Goal: Use online tool/utility: Utilize a website feature to perform a specific function

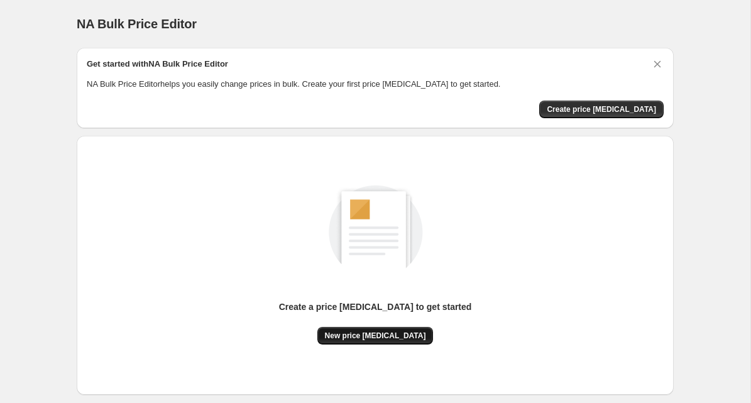
click at [362, 339] on span "New price [MEDICAL_DATA]" at bounding box center [375, 336] width 101 height 10
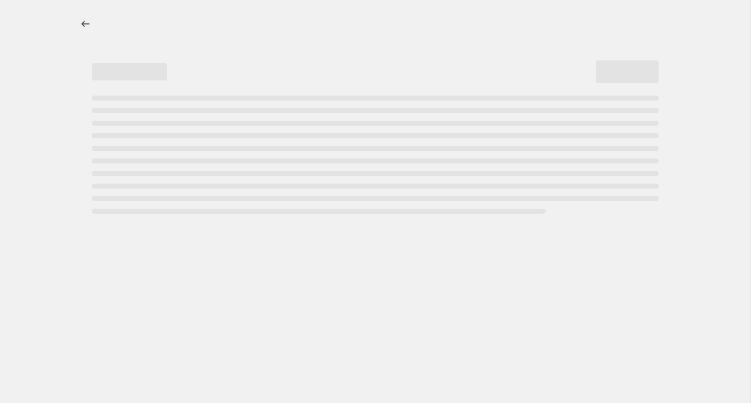
select select "percentage"
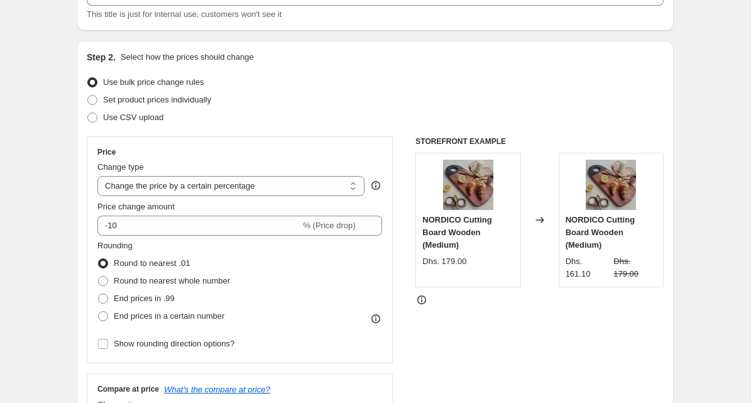
scroll to position [101, 0]
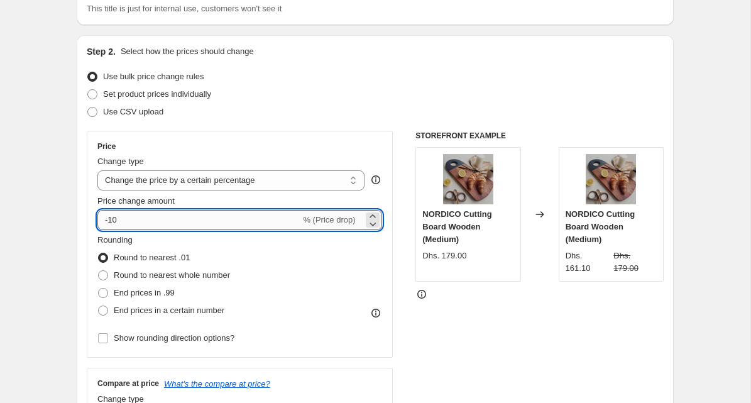
click at [233, 219] on input "-10" at bounding box center [198, 220] width 203 height 20
type input "-15"
click at [446, 332] on div "STOREFRONT EXAMPLE NORDICO Cutting Board Wooden (Medium) Dhs. 179.00 Changed to…" at bounding box center [539, 285] width 248 height 308
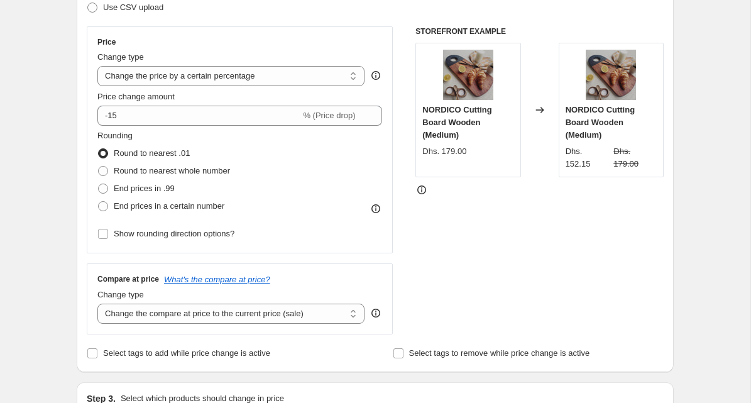
scroll to position [215, 0]
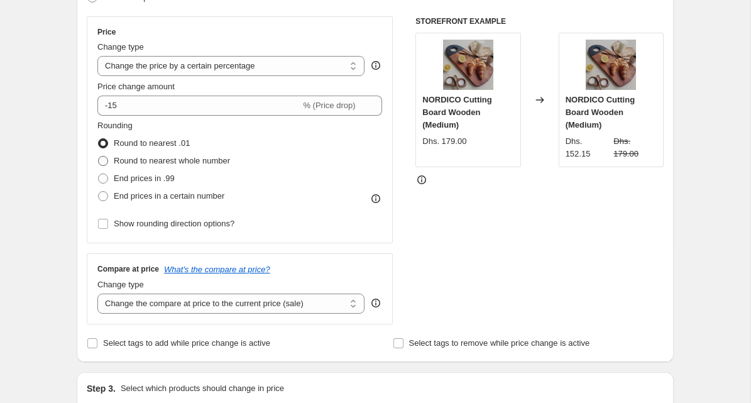
click at [104, 162] on span at bounding box center [103, 161] width 10 height 10
click at [99, 157] on input "Round to nearest whole number" at bounding box center [98, 156] width 1 height 1
radio input "true"
click at [102, 222] on input "Show rounding direction options?" at bounding box center [103, 224] width 10 height 10
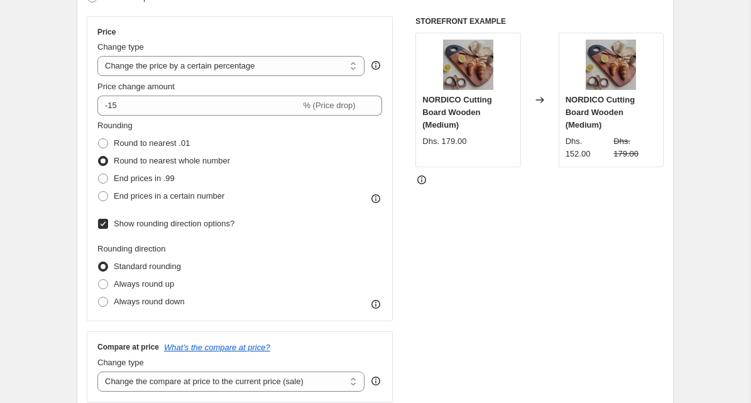
click at [102, 222] on input "Show rounding direction options?" at bounding box center [103, 224] width 10 height 10
checkbox input "false"
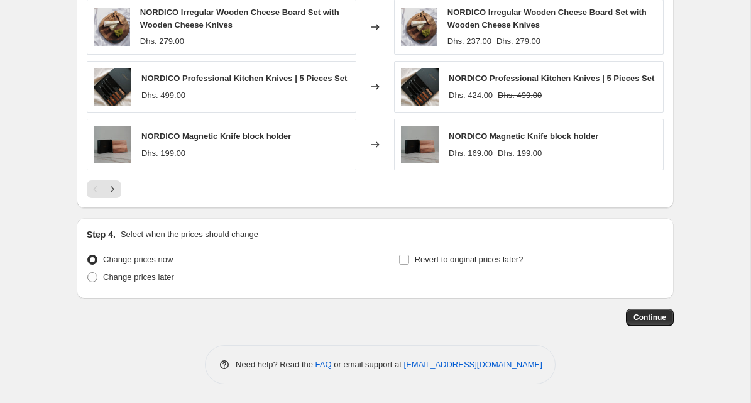
scroll to position [862, 0]
click at [653, 319] on span "Continue" at bounding box center [650, 317] width 33 height 10
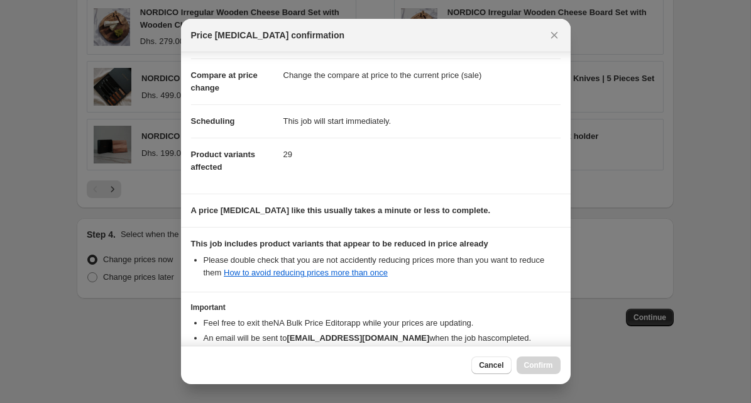
scroll to position [126, 0]
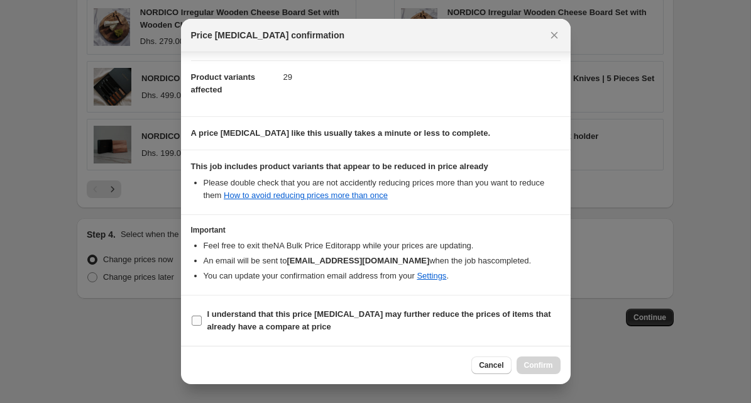
click at [197, 323] on input "I understand that this price [MEDICAL_DATA] may further reduce the prices of it…" at bounding box center [197, 321] width 10 height 10
checkbox input "true"
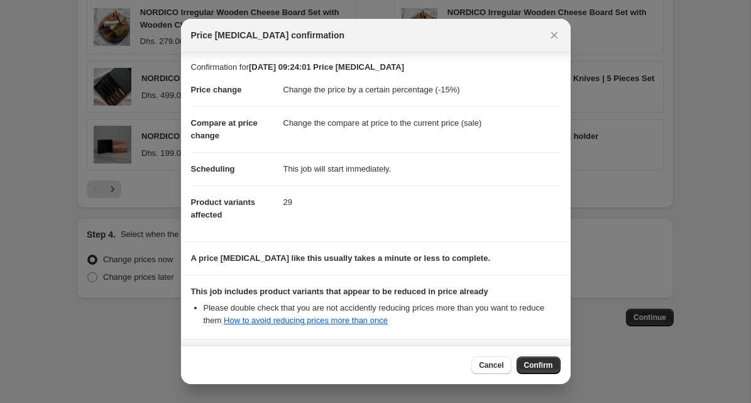
scroll to position [0, 0]
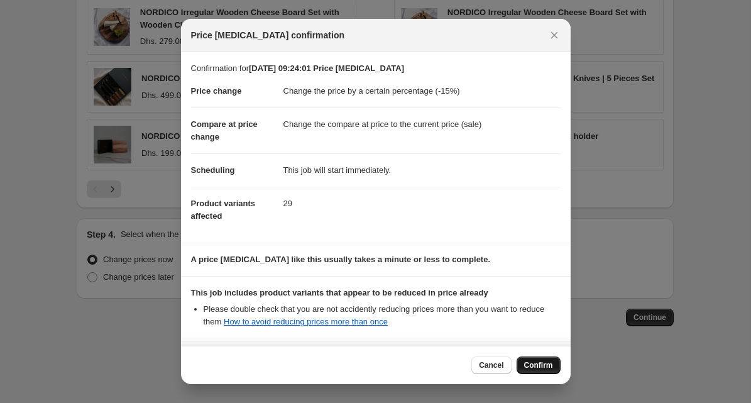
click at [531, 365] on span "Confirm" at bounding box center [538, 365] width 29 height 10
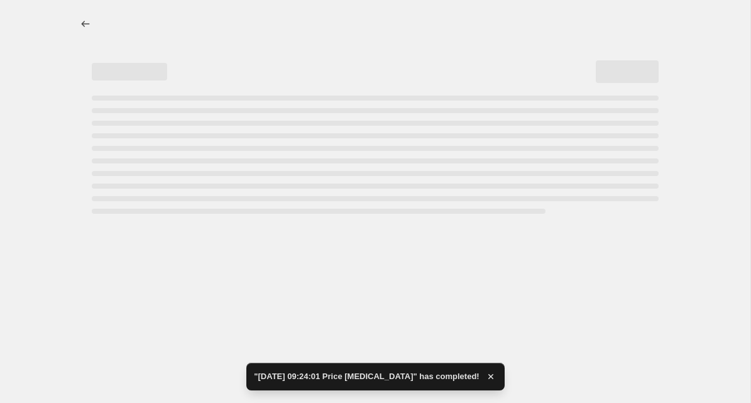
select select "percentage"
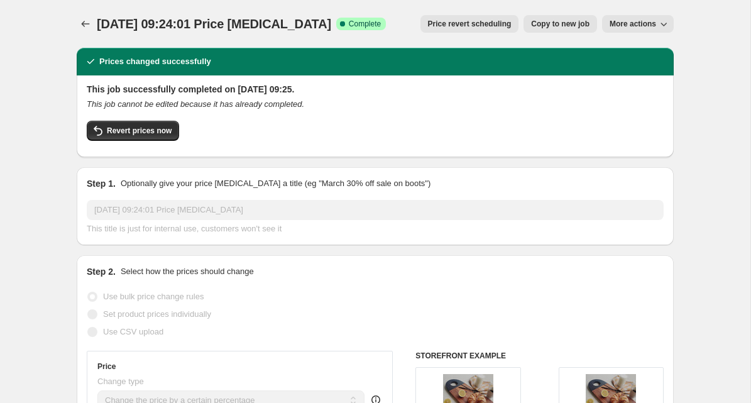
click at [613, 23] on span "More actions" at bounding box center [633, 24] width 47 height 10
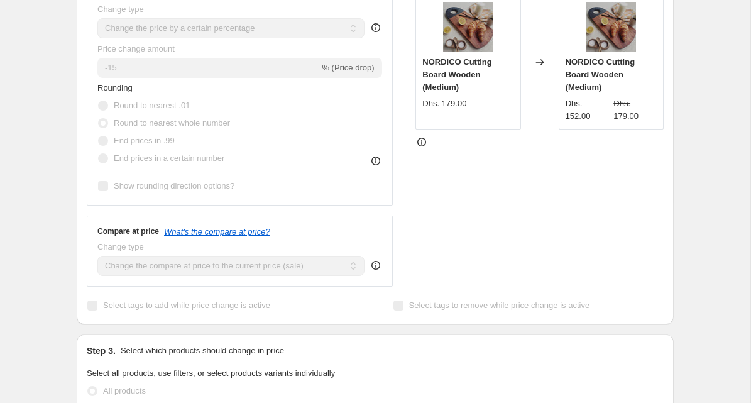
scroll to position [453, 0]
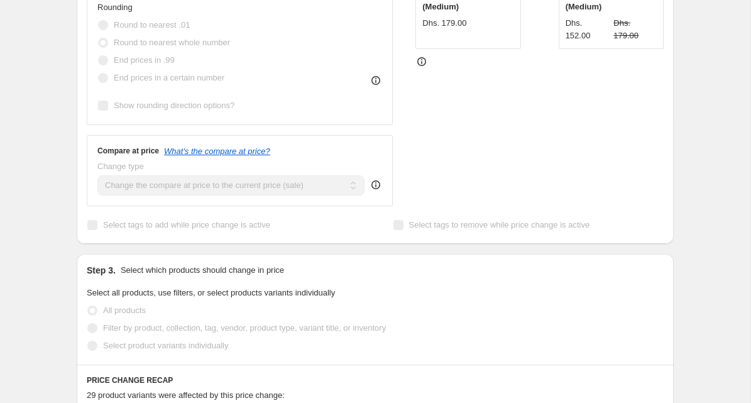
click at [133, 226] on span "Select tags to add while price change is active" at bounding box center [186, 224] width 167 height 9
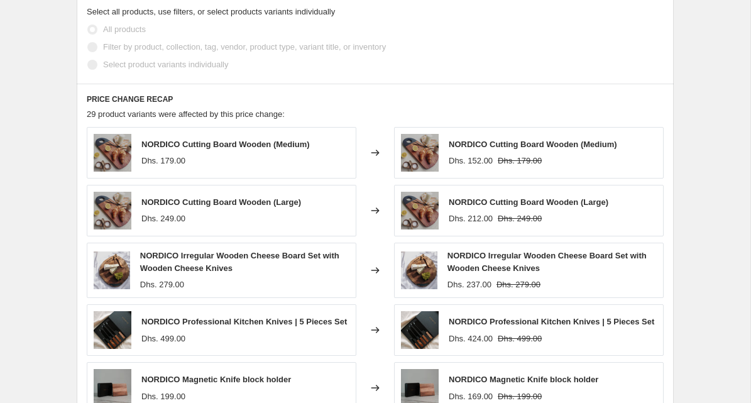
scroll to position [0, 0]
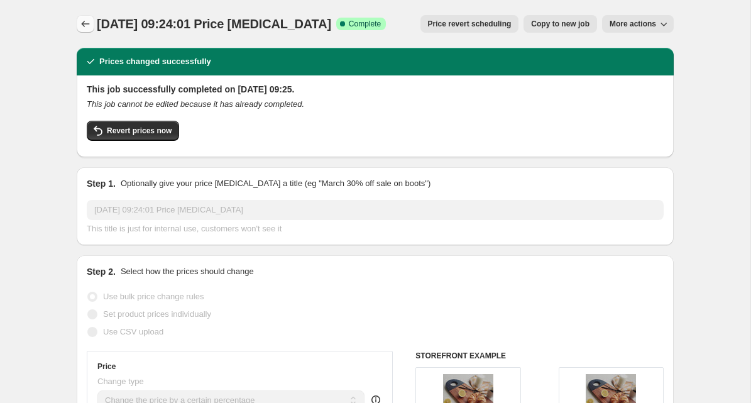
click at [85, 25] on icon "Price change jobs" at bounding box center [85, 24] width 13 height 13
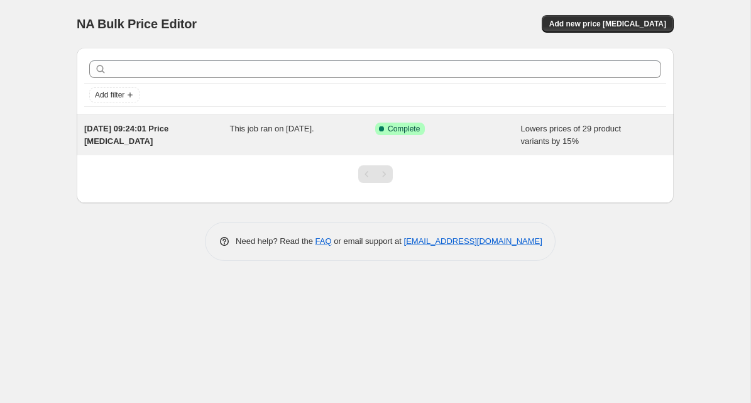
click at [588, 136] on div "Lowers prices of 29 product variants by 15%" at bounding box center [594, 135] width 146 height 25
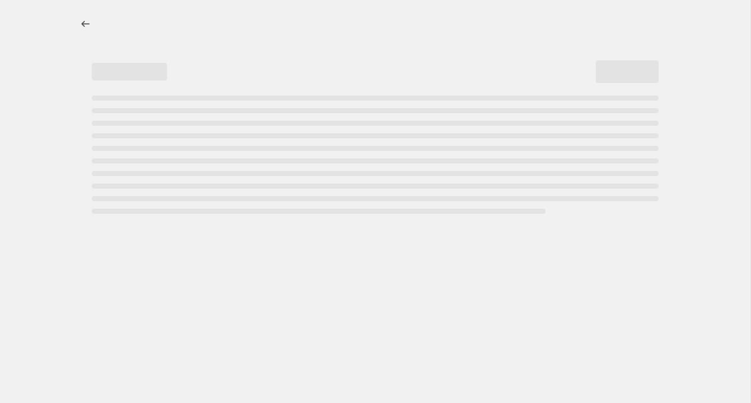
select select "percentage"
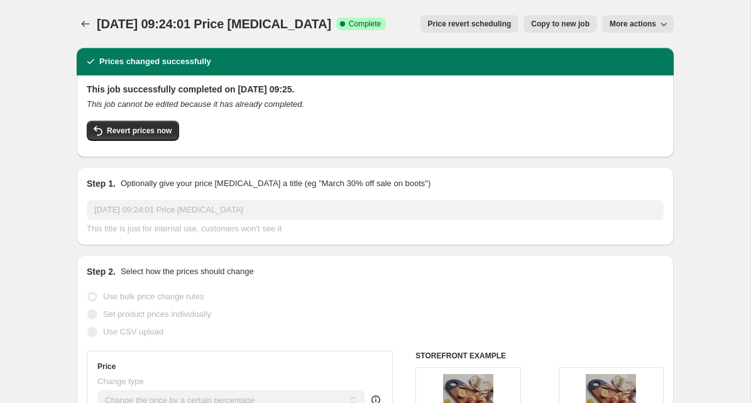
click at [625, 15] on button "More actions" at bounding box center [638, 24] width 72 height 18
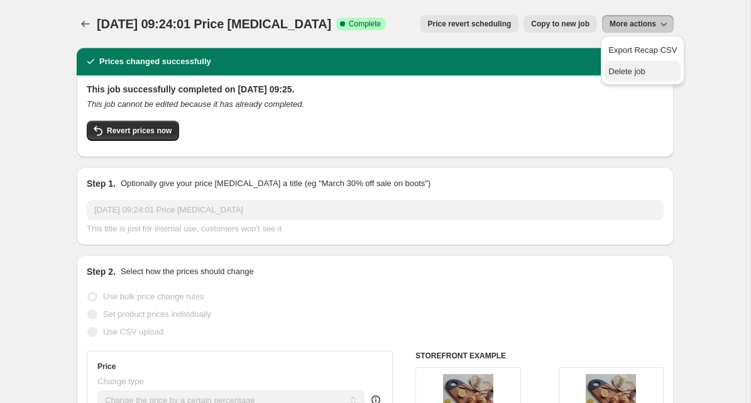
click at [625, 73] on span "Delete job" at bounding box center [626, 71] width 37 height 9
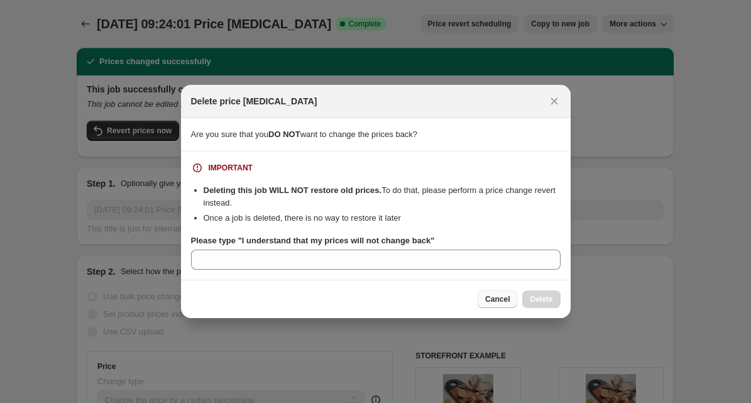
click at [491, 301] on span "Cancel" at bounding box center [497, 299] width 25 height 10
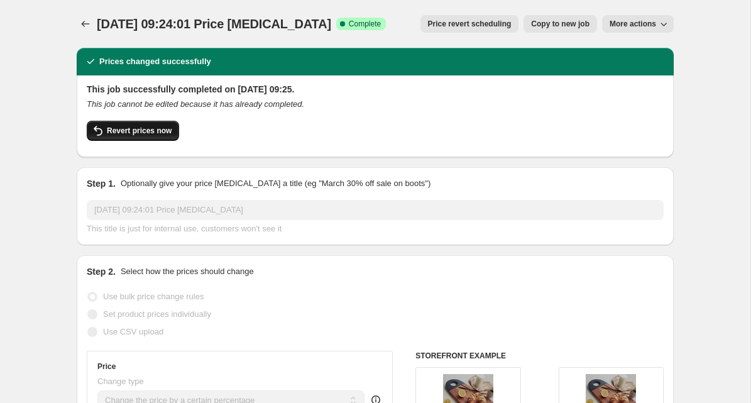
click at [151, 135] on span "Revert prices now" at bounding box center [139, 131] width 65 height 10
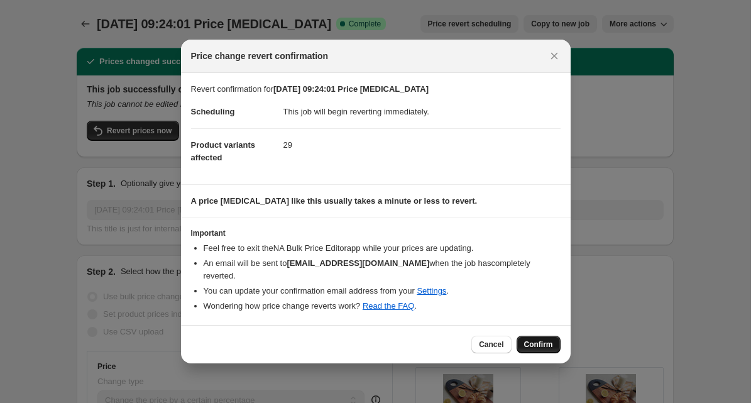
click at [536, 341] on span "Confirm" at bounding box center [538, 344] width 29 height 10
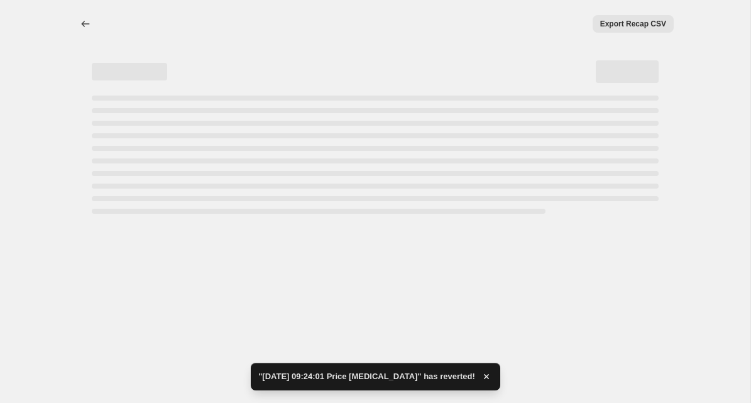
select select "percentage"
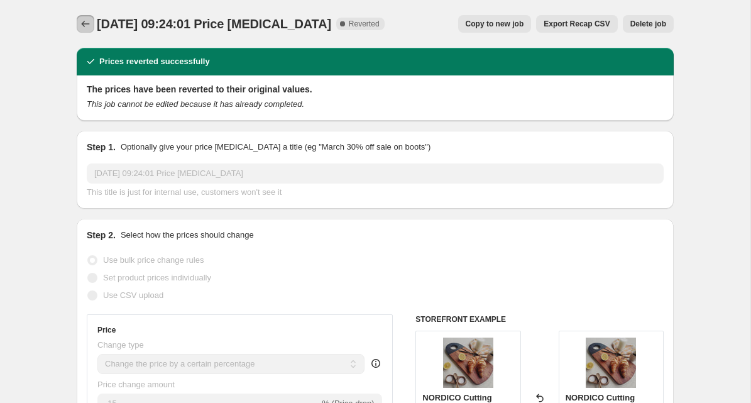
click at [80, 29] on icon "Price change jobs" at bounding box center [85, 24] width 13 height 13
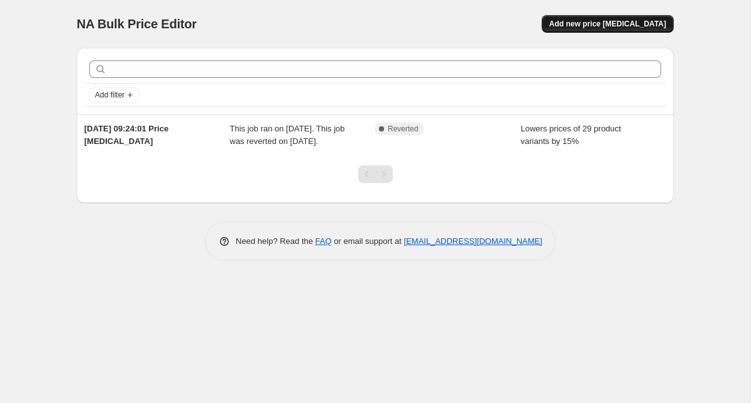
click at [634, 27] on span "Add new price [MEDICAL_DATA]" at bounding box center [607, 24] width 117 height 10
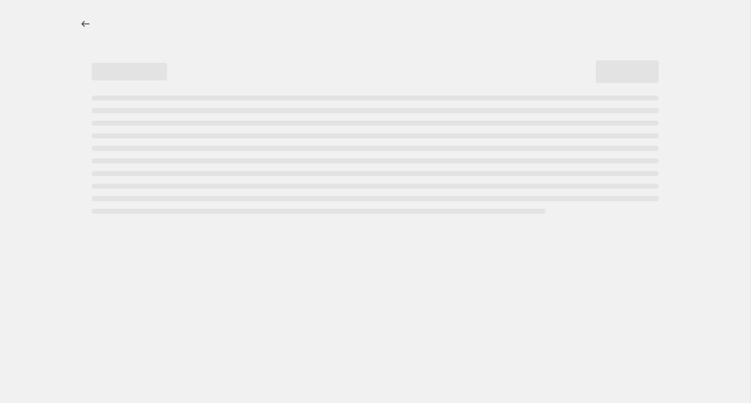
select select "percentage"
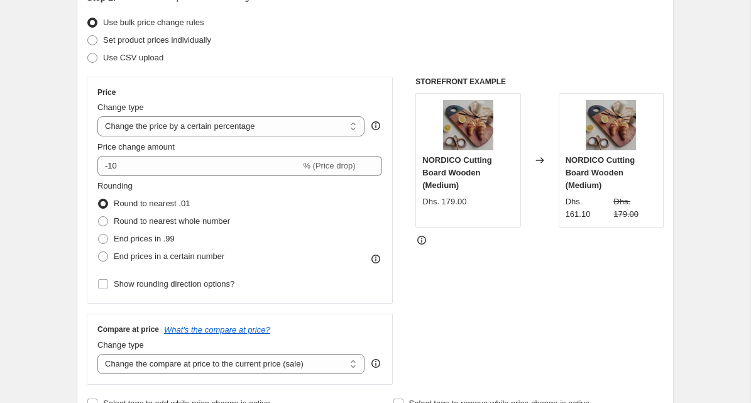
scroll to position [177, 0]
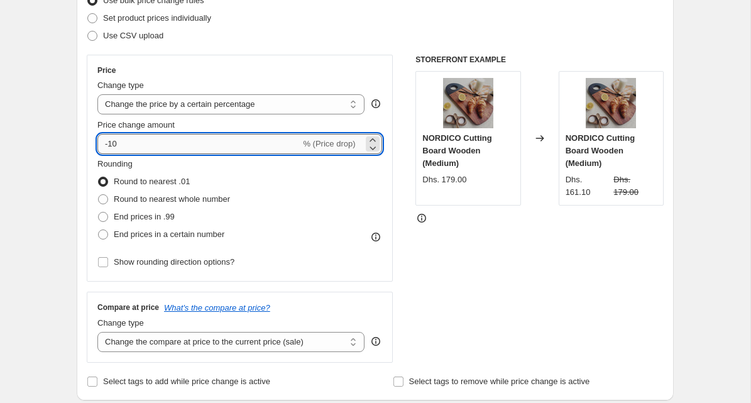
click at [204, 141] on input "-10" at bounding box center [198, 144] width 203 height 20
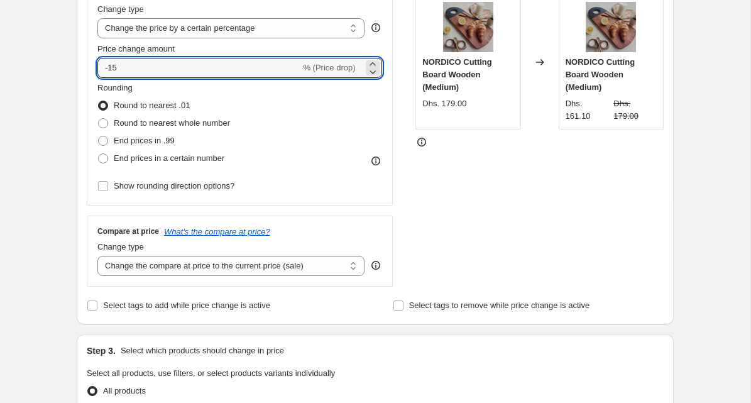
scroll to position [267, 0]
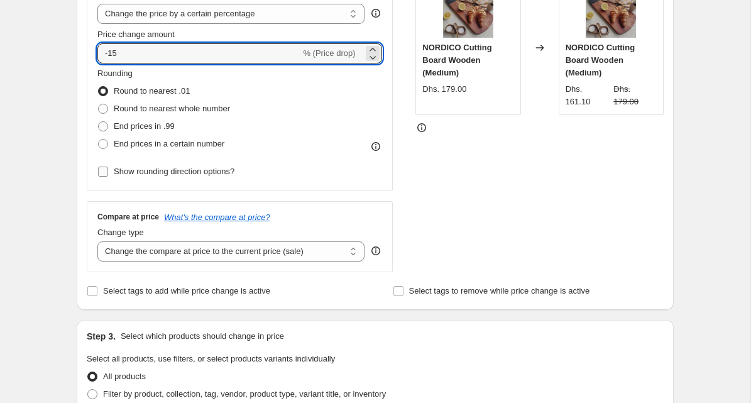
type input "-15"
click at [101, 176] on input "Show rounding direction options?" at bounding box center [103, 172] width 10 height 10
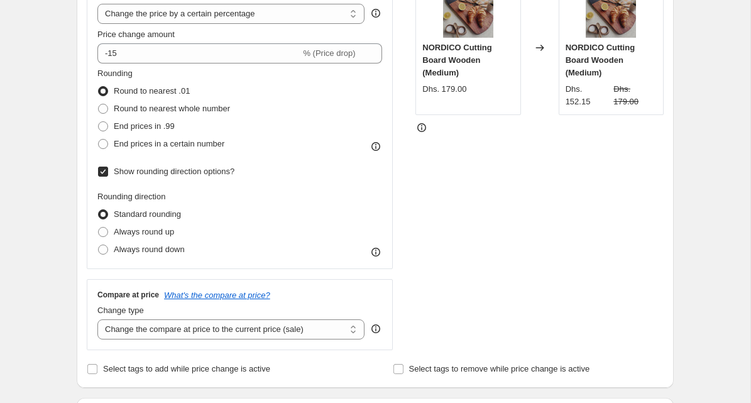
click at [101, 176] on input "Show rounding direction options?" at bounding box center [103, 172] width 10 height 10
checkbox input "false"
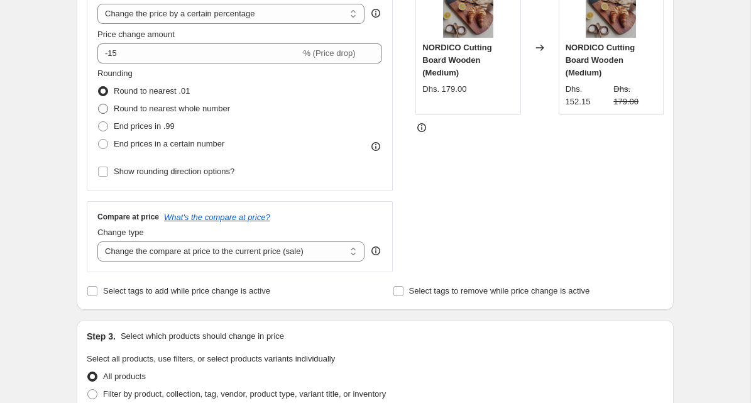
click at [105, 107] on span at bounding box center [103, 109] width 10 height 10
click at [99, 104] on input "Round to nearest whole number" at bounding box center [98, 104] width 1 height 1
radio input "true"
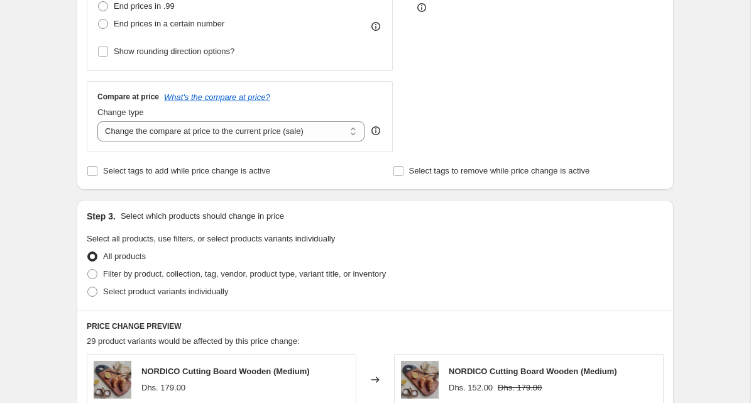
scroll to position [395, 0]
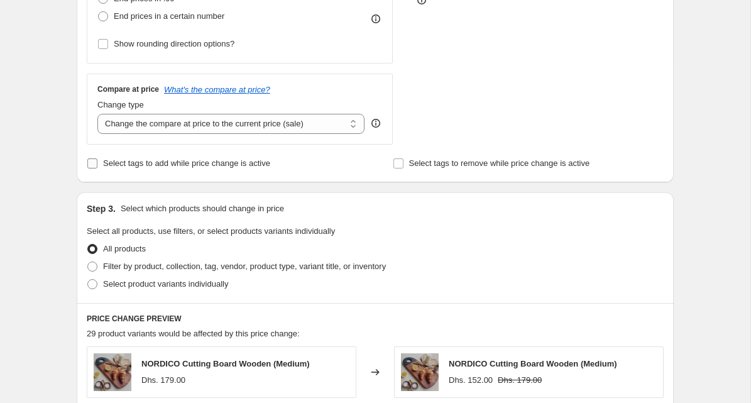
click at [93, 165] on input "Select tags to add while price change is active" at bounding box center [92, 163] width 10 height 10
checkbox input "true"
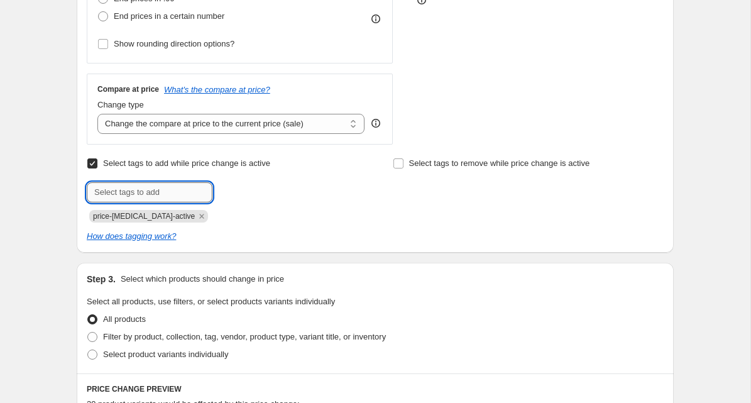
click at [104, 193] on input "text" at bounding box center [150, 192] width 126 height 20
click at [92, 192] on input "15% OFF" at bounding box center [150, 192] width 126 height 20
type input "15% OFF"
click at [479, 223] on div "Select tags to add while price change is active Submit 15% OFF Add 15% OFF pric…" at bounding box center [375, 199] width 577 height 88
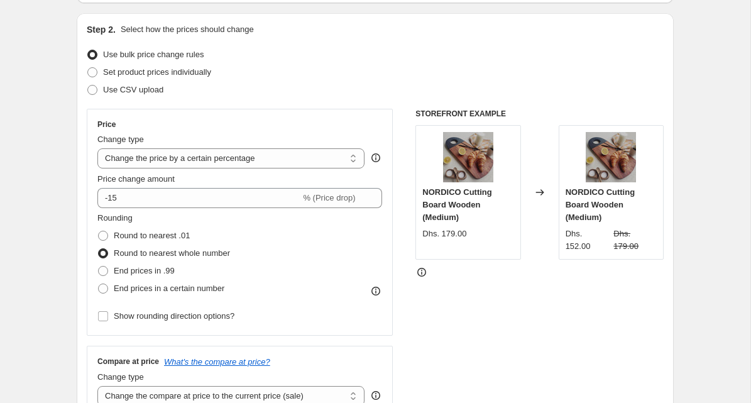
scroll to position [283, 0]
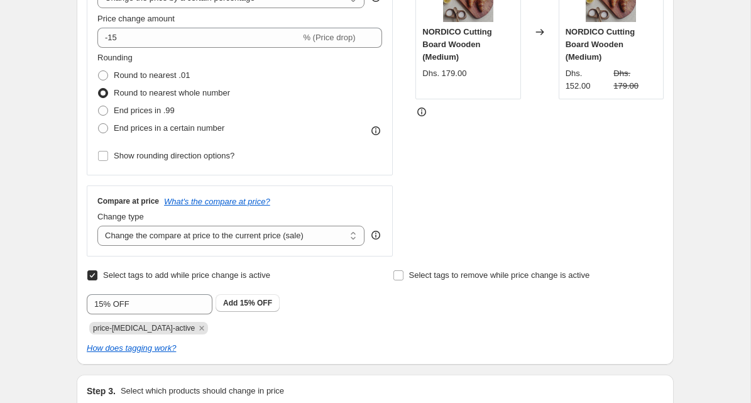
click at [432, 301] on div "Select tags to remove while price change is active" at bounding box center [528, 301] width 271 height 68
click at [239, 300] on span "Add 15% OFF" at bounding box center [247, 303] width 49 height 10
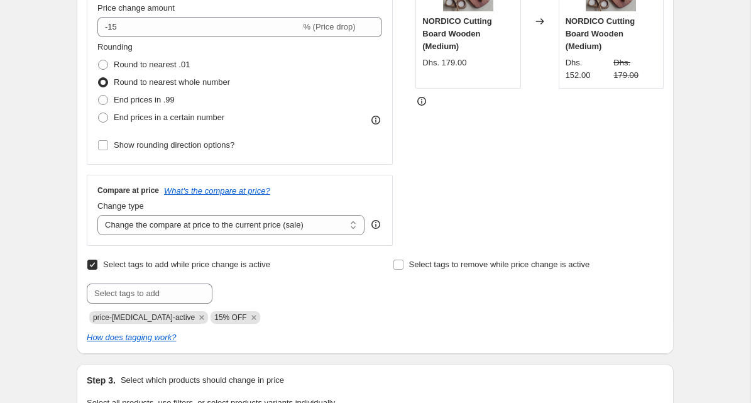
scroll to position [292, 0]
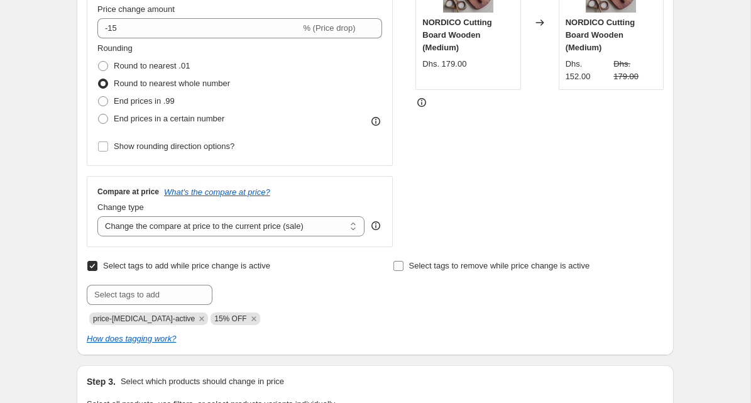
click at [399, 264] on input "Select tags to remove while price change is active" at bounding box center [398, 266] width 10 height 10
click at [399, 265] on input "Select tags to remove while price change is active" at bounding box center [398, 266] width 10 height 10
checkbox input "false"
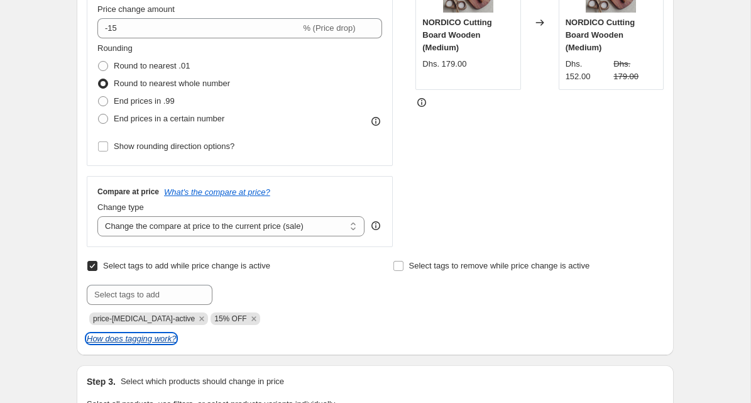
click at [165, 339] on icon "How does tagging work?" at bounding box center [131, 338] width 89 height 9
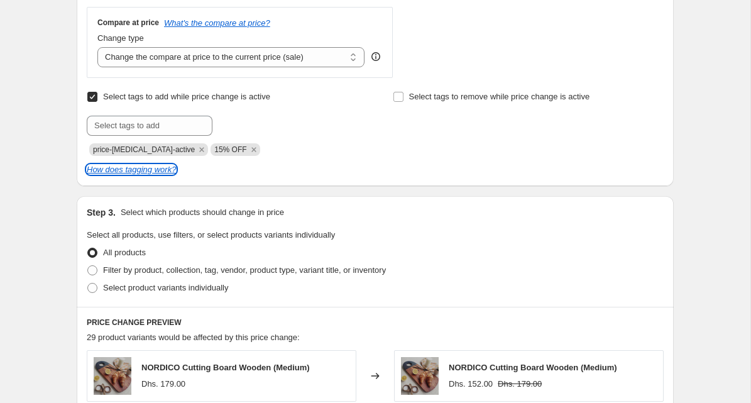
scroll to position [932, 0]
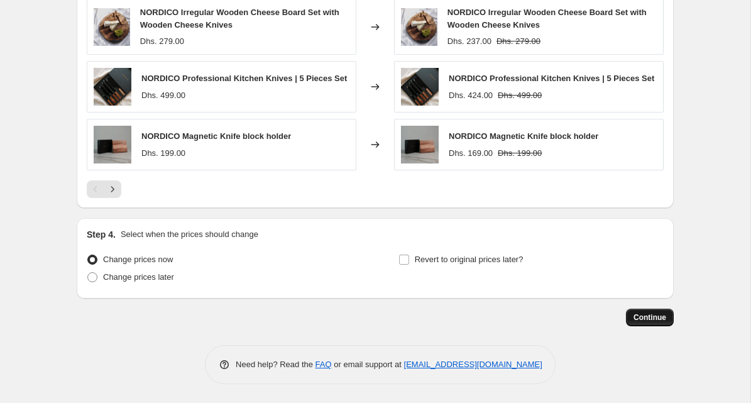
click at [642, 317] on span "Continue" at bounding box center [650, 317] width 33 height 10
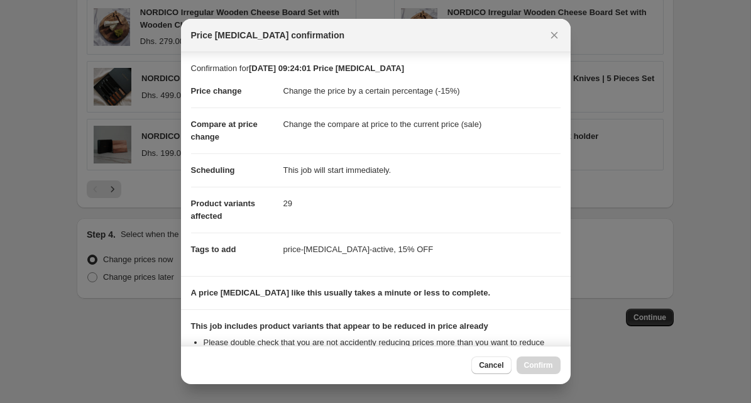
scroll to position [160, 0]
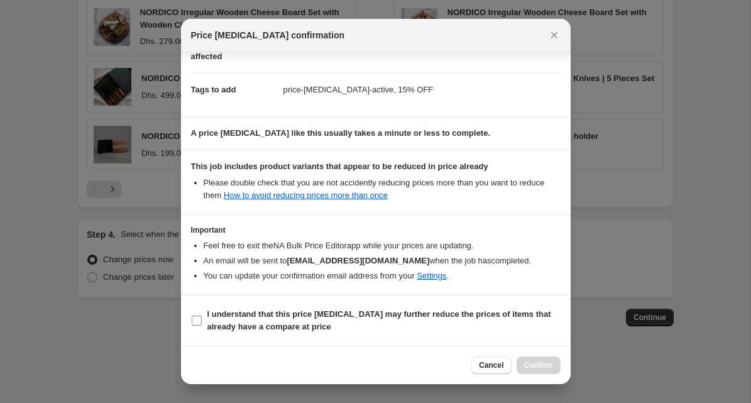
click at [195, 321] on input "I understand that this price [MEDICAL_DATA] may further reduce the prices of it…" at bounding box center [197, 321] width 10 height 10
checkbox input "true"
click at [533, 370] on span "Confirm" at bounding box center [538, 365] width 29 height 10
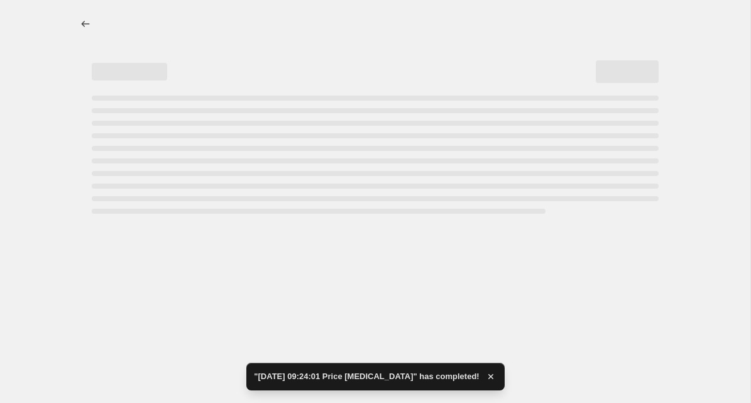
select select "percentage"
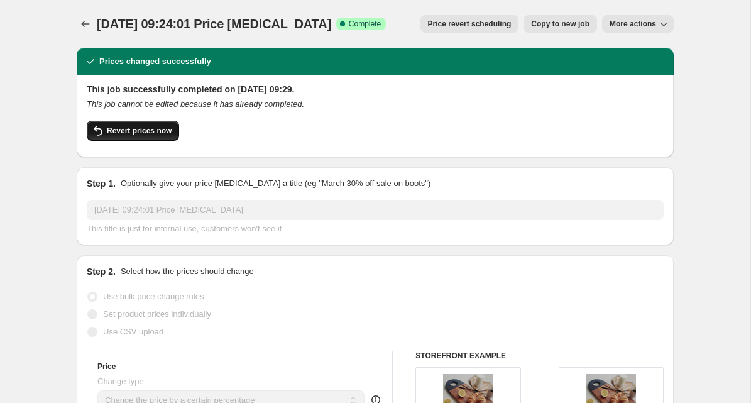
click at [157, 136] on button "Revert prices now" at bounding box center [133, 131] width 92 height 20
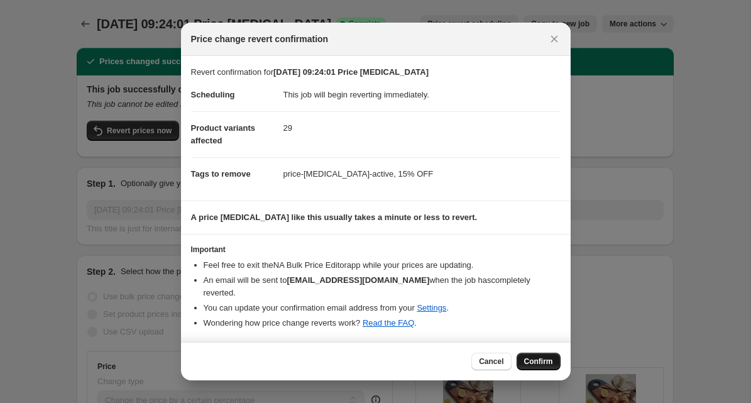
click at [541, 363] on span "Confirm" at bounding box center [538, 361] width 29 height 10
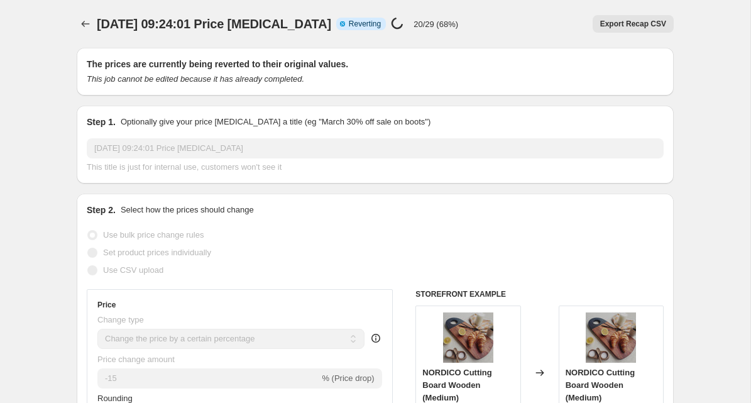
select select "percentage"
